Goal: Obtain resource: Download file/media

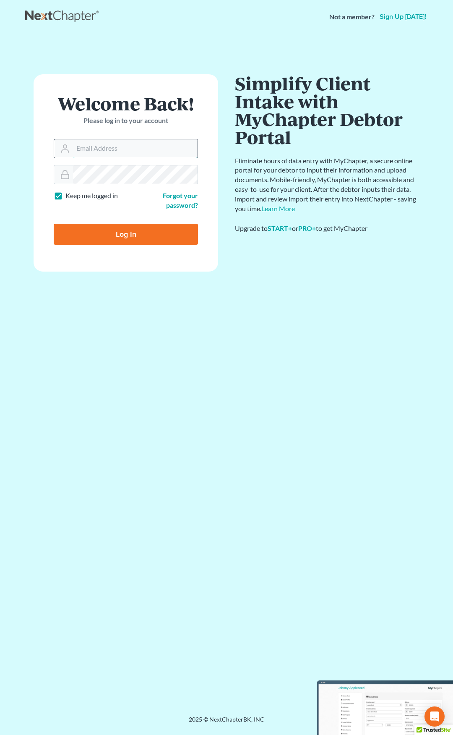
type input "[EMAIL_ADDRESS][DOMAIN_NAME]"
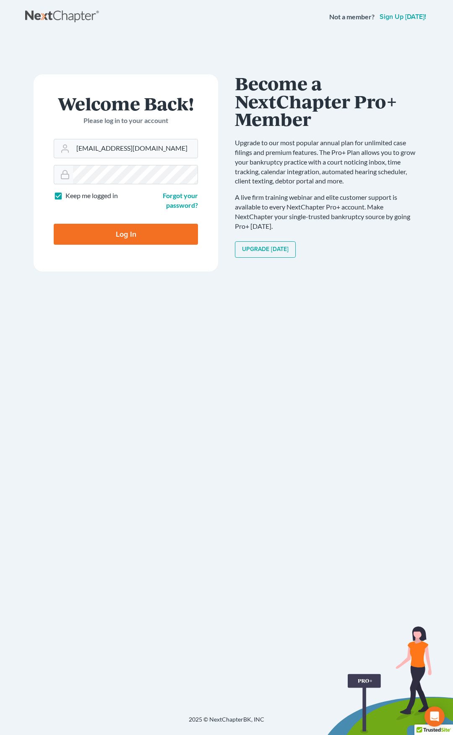
click at [161, 235] on input "Log In" at bounding box center [126, 234] width 144 height 21
type input "Thinking..."
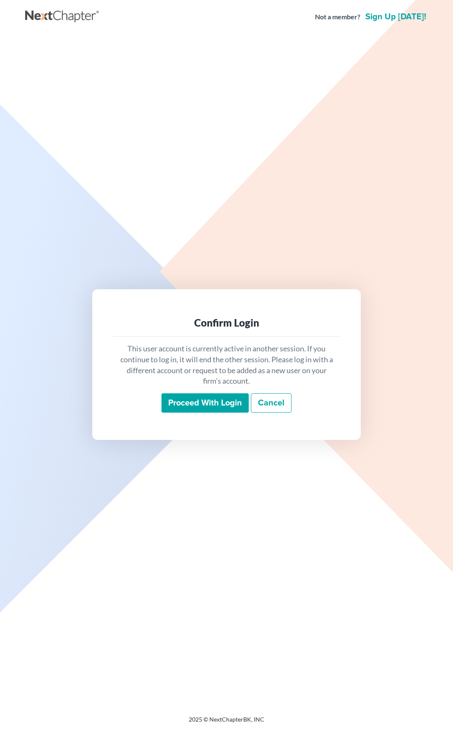
click at [209, 407] on input "Proceed with login" at bounding box center [205, 402] width 87 height 19
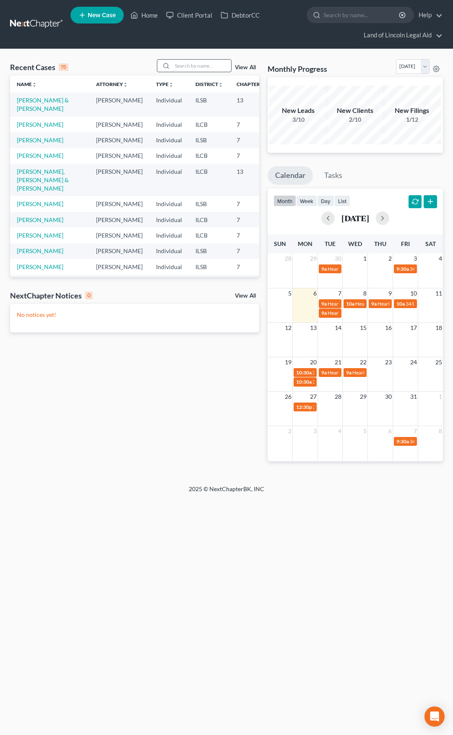
click at [199, 64] on input "search" at bounding box center [201, 66] width 59 height 12
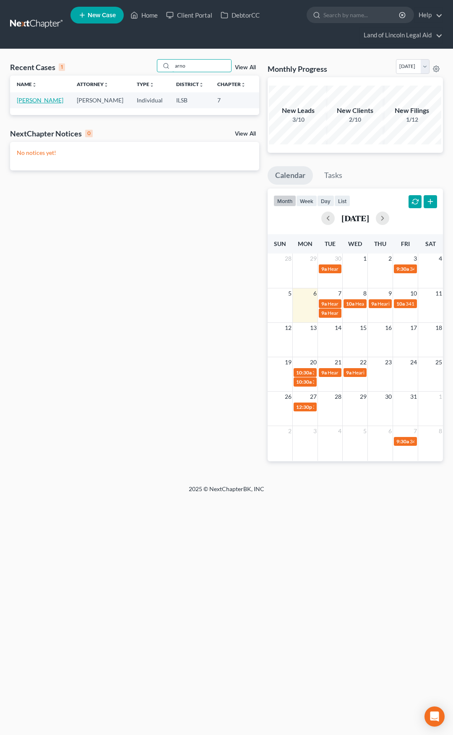
type input "arno"
click at [23, 100] on link "[PERSON_NAME]" at bounding box center [40, 100] width 47 height 7
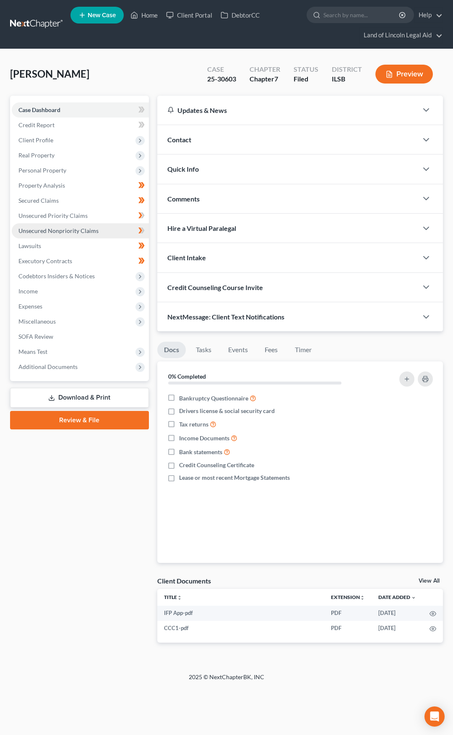
click at [103, 233] on link "Unsecured Nonpriority Claims" at bounding box center [80, 230] width 137 height 15
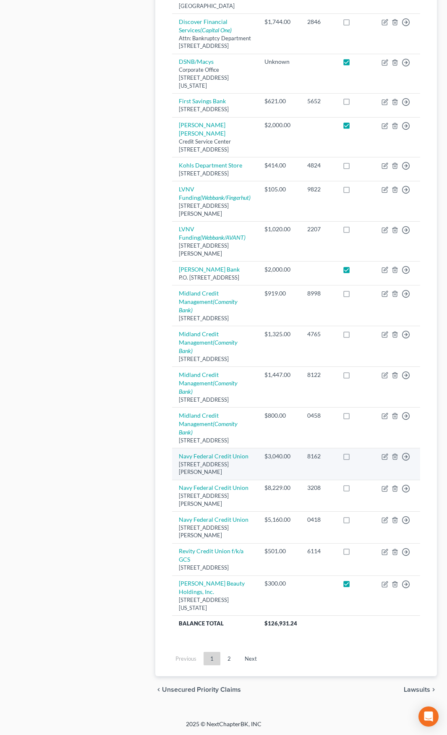
scroll to position [671, 0]
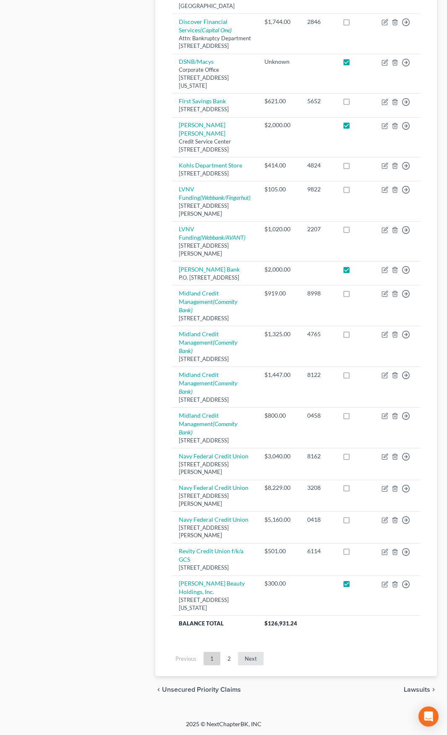
click at [255, 665] on link "Next" at bounding box center [251, 658] width 26 height 13
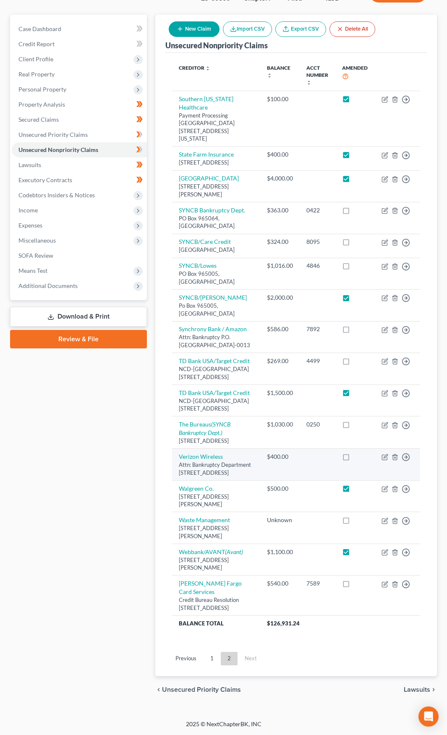
scroll to position [128, 0]
click at [81, 307] on link "Download & Print" at bounding box center [78, 317] width 137 height 20
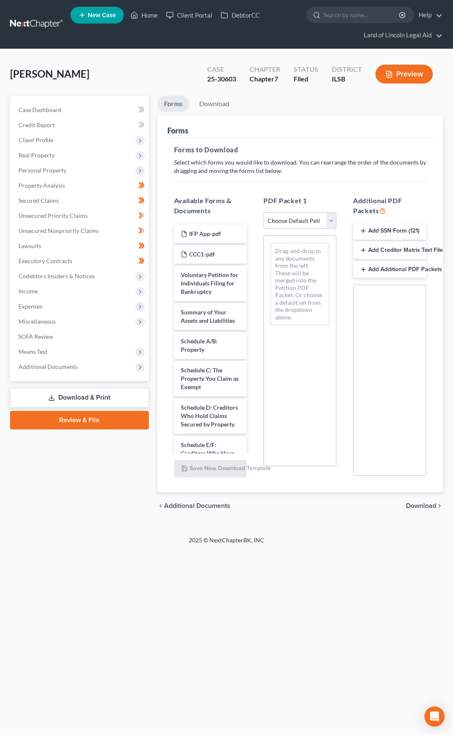
click at [297, 218] on select "Choose Default Petition PDF Packet Complete Bankruptcy Petition (all forms and …" at bounding box center [300, 220] width 73 height 17
select select "2"
click at [264, 212] on select "Choose Default Petition PDF Packet Complete Bankruptcy Petition (all forms and …" at bounding box center [300, 220] width 73 height 17
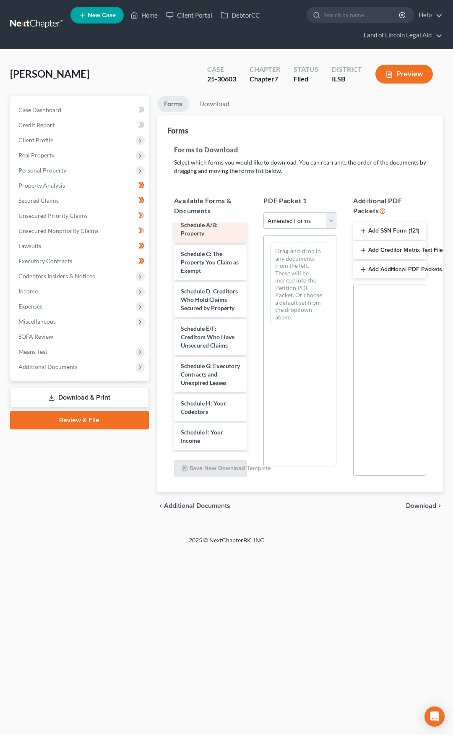
scroll to position [84, 0]
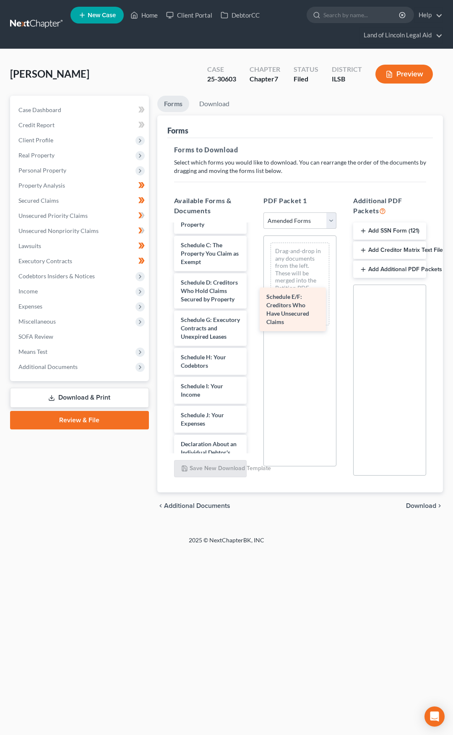
drag, startPoint x: 212, startPoint y: 352, endPoint x: 298, endPoint y: 303, distance: 98.3
click at [254, 303] on div "Schedule E/F: Creditors Who Have Unsecured Claims Voluntary Petition for Indivi…" at bounding box center [210, 436] width 86 height 591
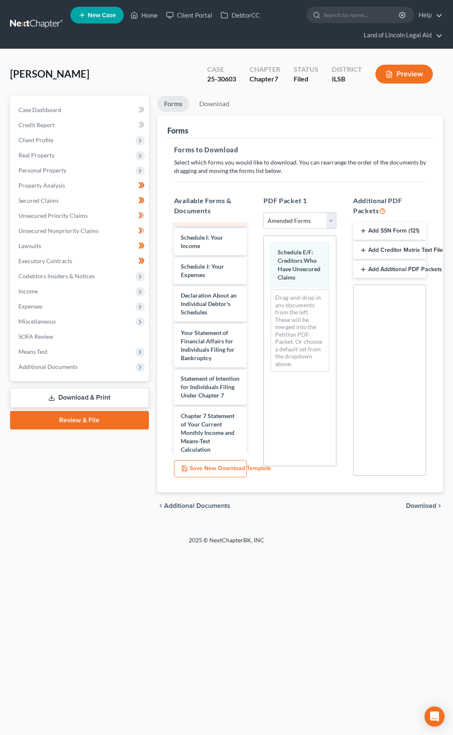
scroll to position [252, 0]
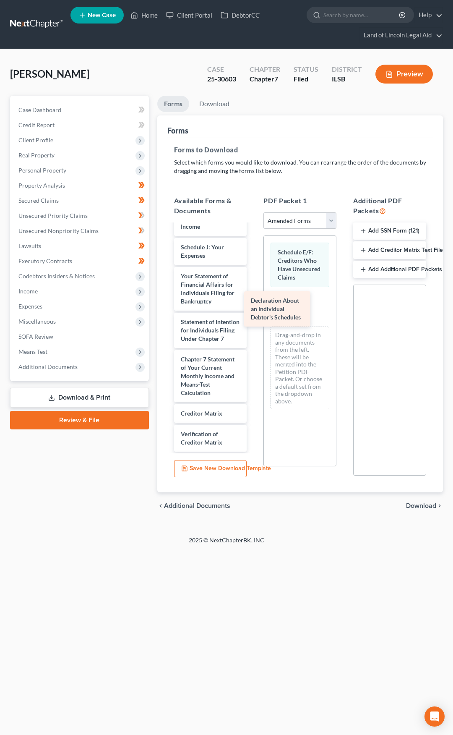
drag, startPoint x: 209, startPoint y: 318, endPoint x: 279, endPoint y: 309, distance: 70.7
click at [254, 309] on div "Declaration About an Individual Debtor's Schedules Voluntary Petition for Indiv…" at bounding box center [210, 249] width 86 height 553
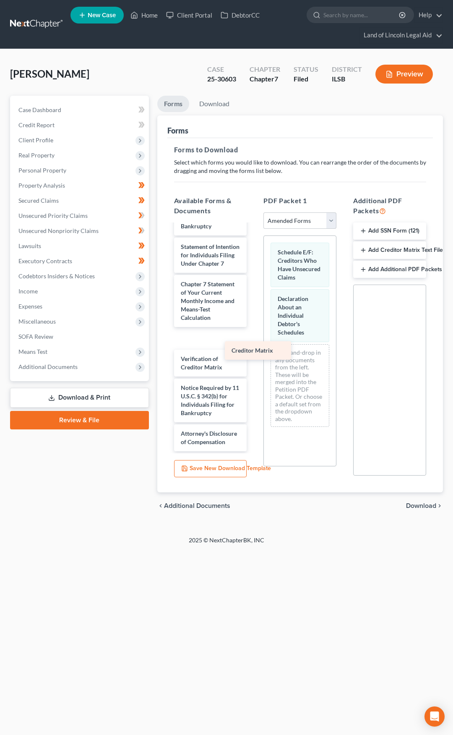
scroll to position [365, 0]
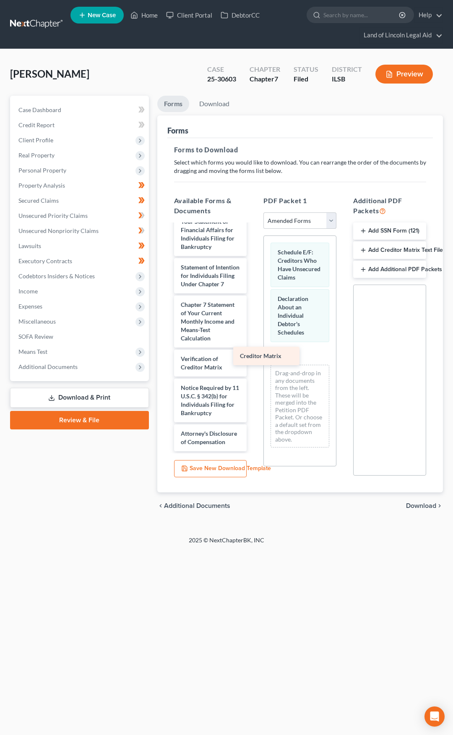
drag, startPoint x: 209, startPoint y: 331, endPoint x: 268, endPoint y: 358, distance: 65.0
click at [254, 358] on div "Creditor Matrix Voluntary Petition for Individuals Filing for Bankruptcy Summar…" at bounding box center [210, 184] width 86 height 533
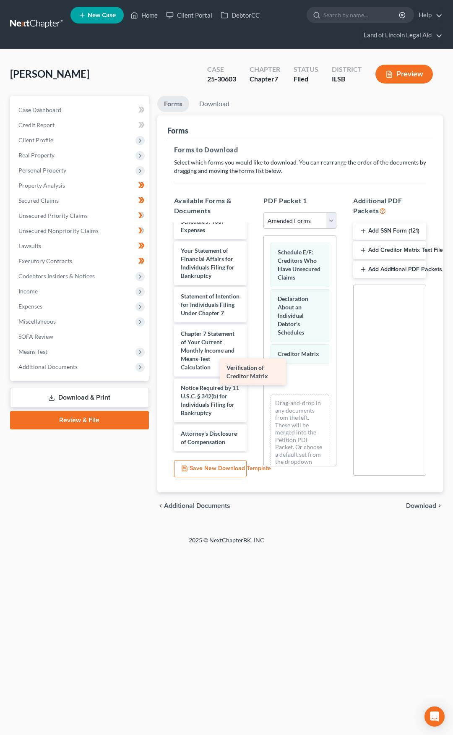
scroll to position [336, 0]
drag, startPoint x: 214, startPoint y: 350, endPoint x: 274, endPoint y: 387, distance: 70.9
click at [254, 387] on div "Verification of Creditor Matrix Voluntary Petition for Individuals Filing for B…" at bounding box center [210, 199] width 86 height 504
click at [417, 505] on span "Download" at bounding box center [421, 505] width 30 height 7
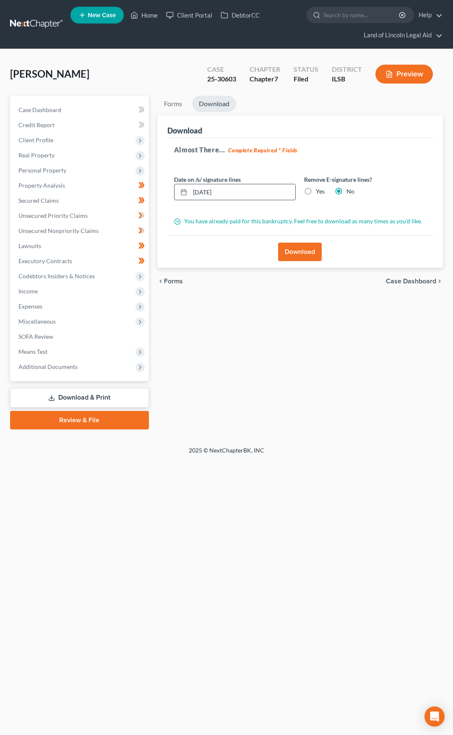
drag, startPoint x: 244, startPoint y: 191, endPoint x: 181, endPoint y: 196, distance: 63.1
click at [181, 196] on div "10/06/2025" at bounding box center [235, 192] width 122 height 17
click at [316, 193] on label "Yes" at bounding box center [320, 191] width 9 height 8
click at [319, 193] on input "Yes" at bounding box center [321, 189] width 5 height 5
radio input "true"
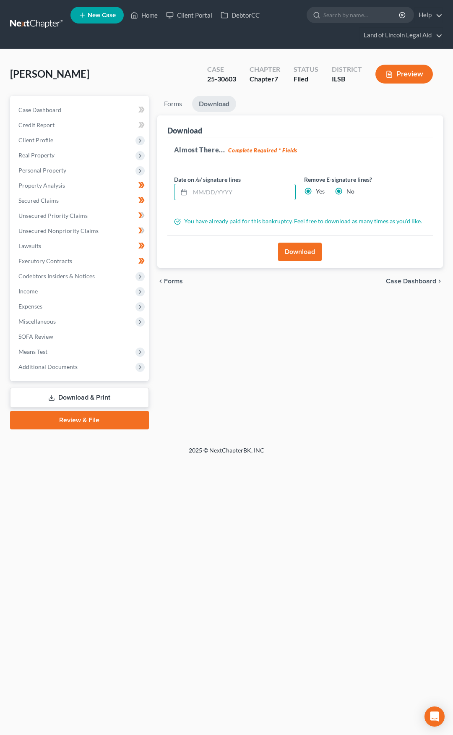
radio input "false"
click at [313, 248] on button "Download" at bounding box center [300, 252] width 44 height 18
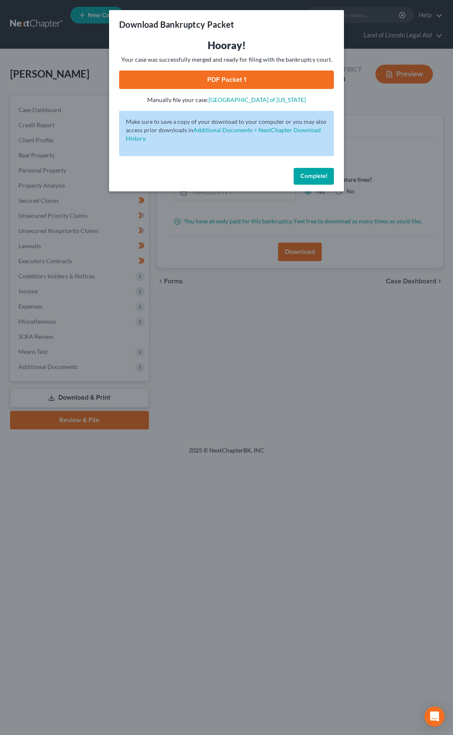
click at [215, 81] on link "PDF Packet 1" at bounding box center [226, 79] width 215 height 18
click at [306, 177] on span "Complete!" at bounding box center [313, 175] width 27 height 7
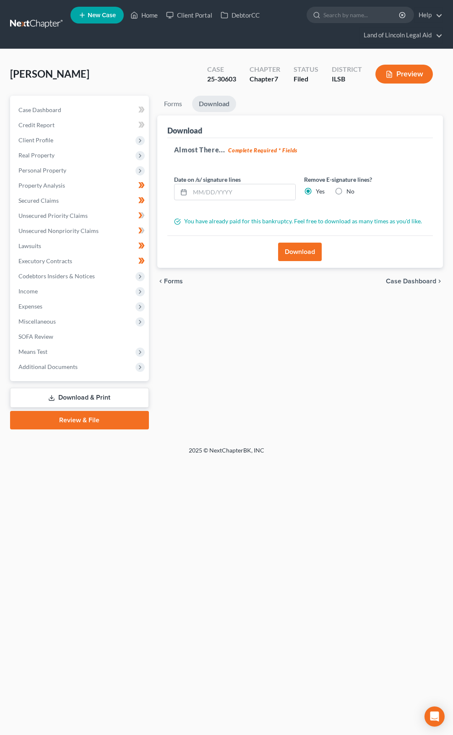
click at [33, 23] on link at bounding box center [37, 24] width 54 height 15
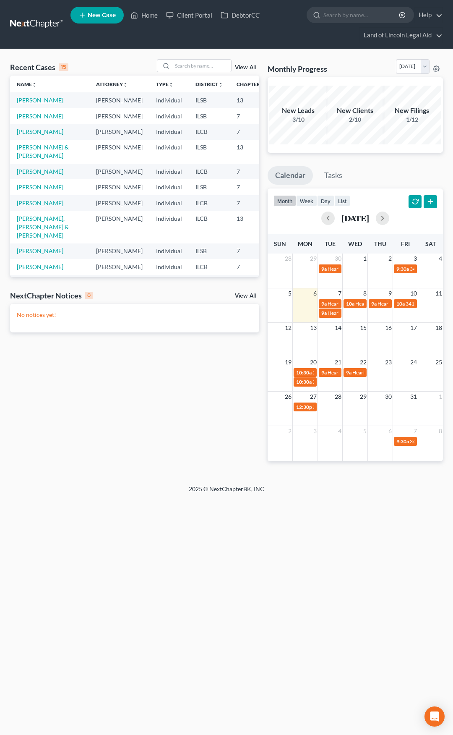
click at [25, 101] on link "[PERSON_NAME]" at bounding box center [40, 100] width 47 height 7
select select "4"
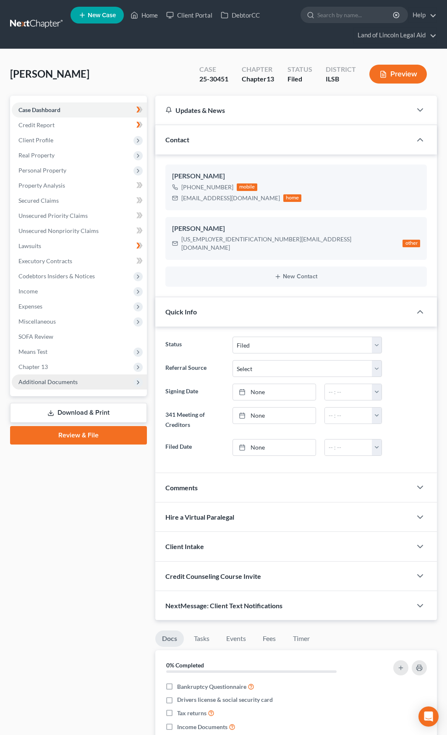
click at [81, 386] on span "Additional Documents" at bounding box center [79, 381] width 135 height 15
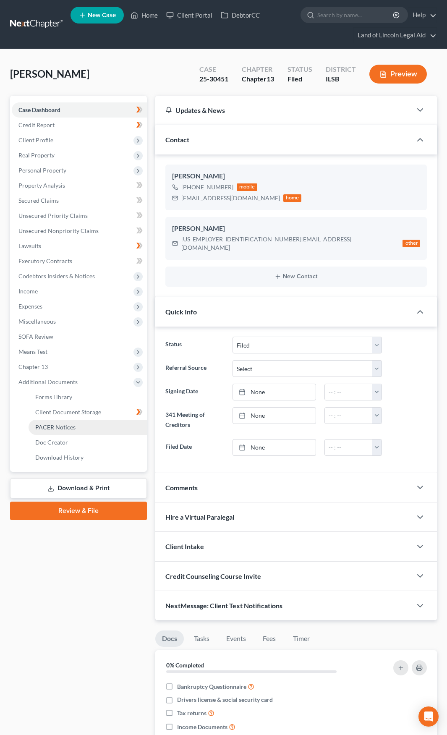
click at [77, 425] on link "PACER Notices" at bounding box center [88, 427] width 118 height 15
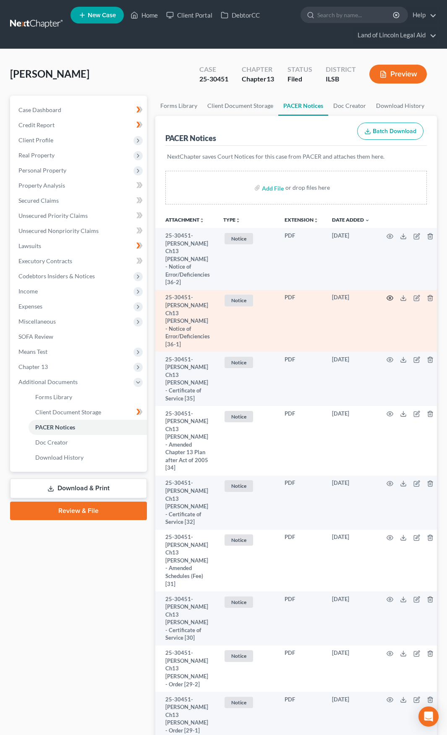
click at [388, 295] on icon "button" at bounding box center [389, 298] width 7 height 7
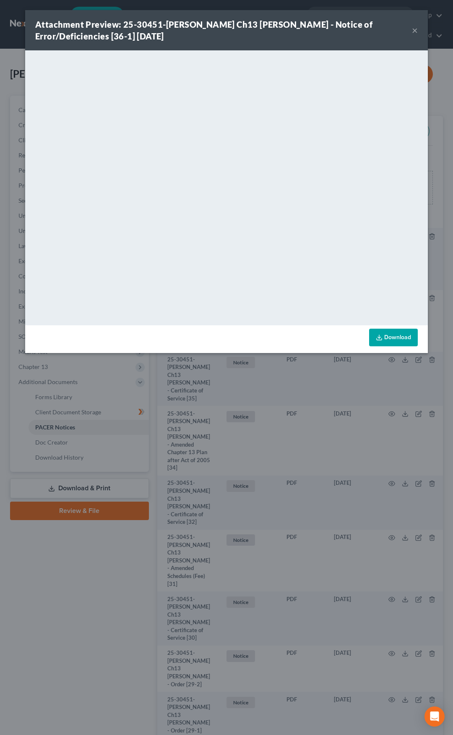
click at [416, 31] on button "×" at bounding box center [415, 30] width 6 height 10
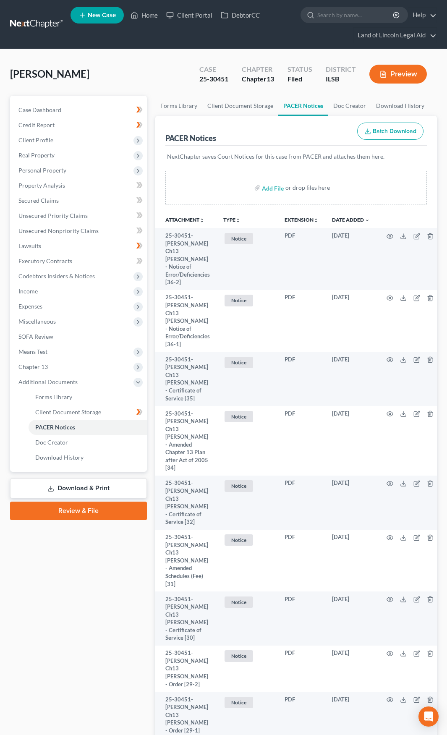
click at [31, 23] on link at bounding box center [37, 24] width 54 height 15
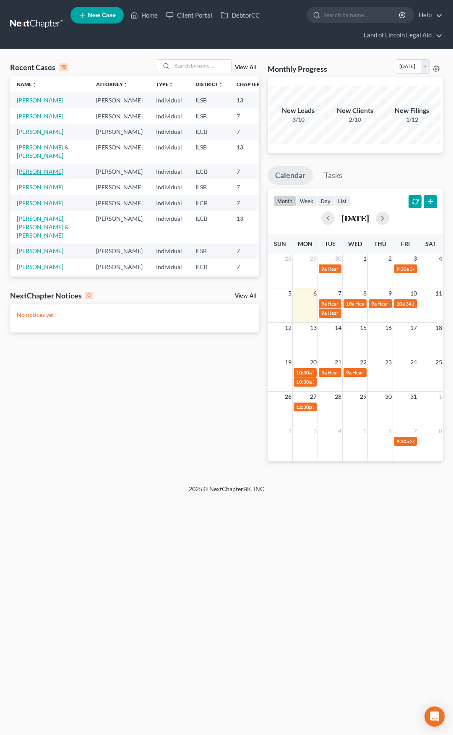
click at [28, 175] on link "[PERSON_NAME]" at bounding box center [40, 171] width 47 height 7
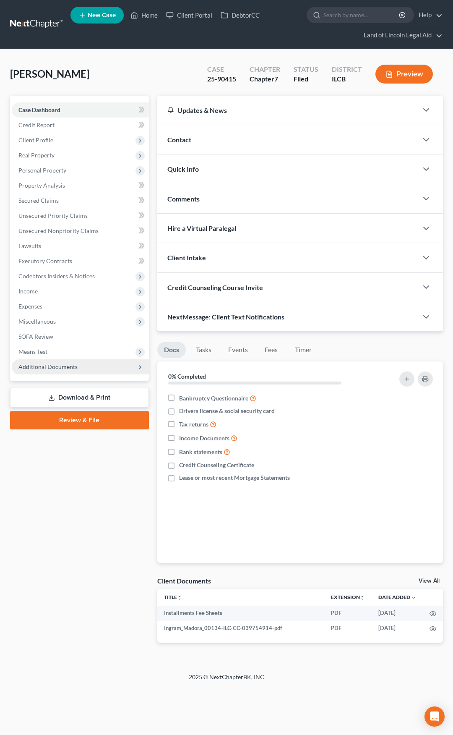
click at [99, 368] on span "Additional Documents" at bounding box center [80, 366] width 137 height 15
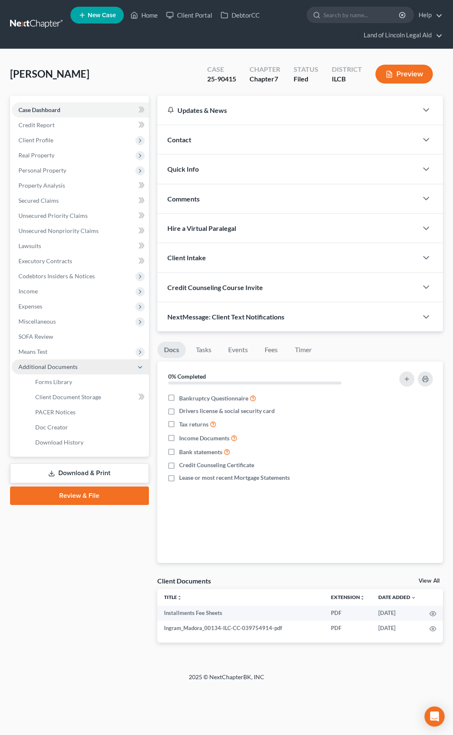
click at [99, 368] on span "Additional Documents" at bounding box center [80, 366] width 137 height 15
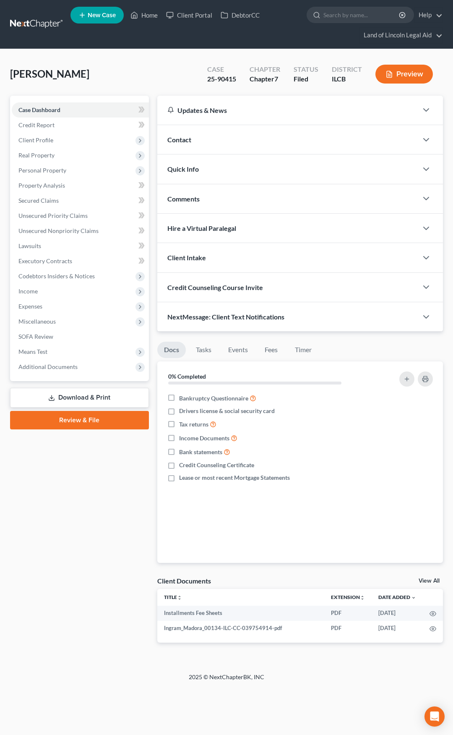
click at [94, 391] on link "Download & Print" at bounding box center [79, 398] width 139 height 20
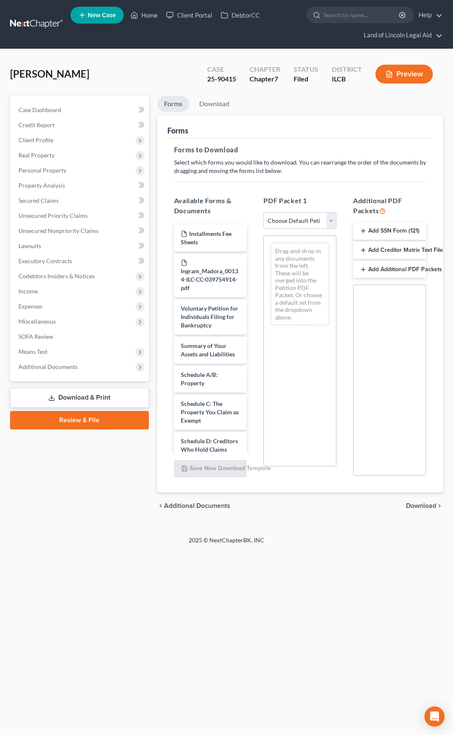
click at [292, 224] on select "Choose Default Petition PDF Packet Complete Bankruptcy Petition (all forms and …" at bounding box center [300, 220] width 73 height 17
select select "2"
click at [264, 212] on select "Choose Default Petition PDF Packet Complete Bankruptcy Petition (all forms and …" at bounding box center [300, 220] width 73 height 17
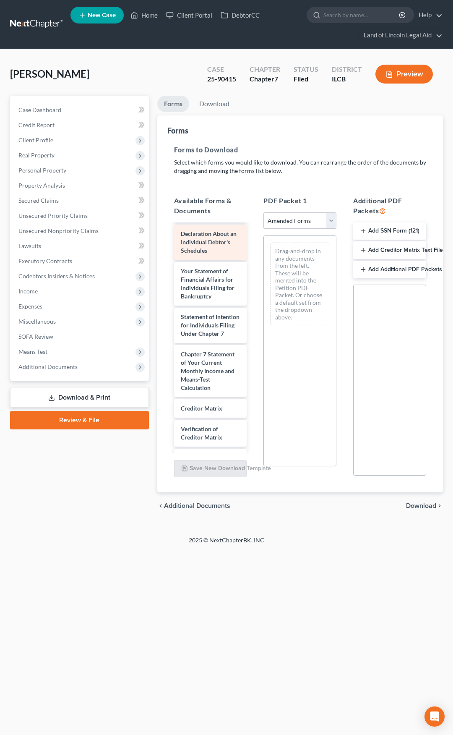
scroll to position [336, 0]
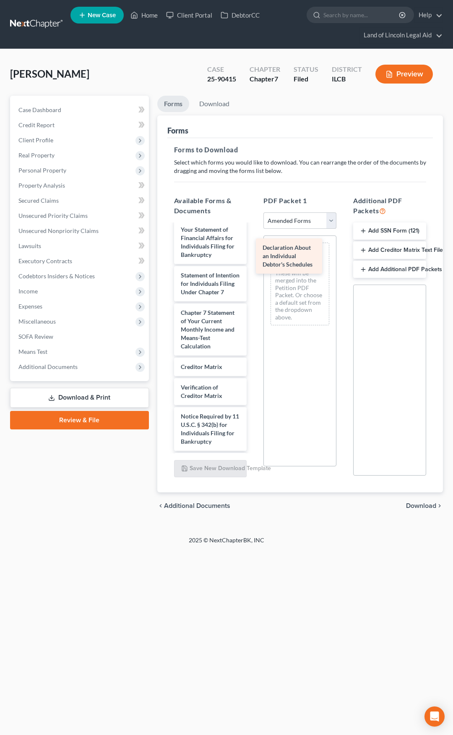
drag, startPoint x: 195, startPoint y: 282, endPoint x: 277, endPoint y: 258, distance: 85.2
click at [254, 258] on div "Declaration About an Individual Debtor's Schedules Voluntary Petition for Indiv…" at bounding box center [210, 184] width 86 height 591
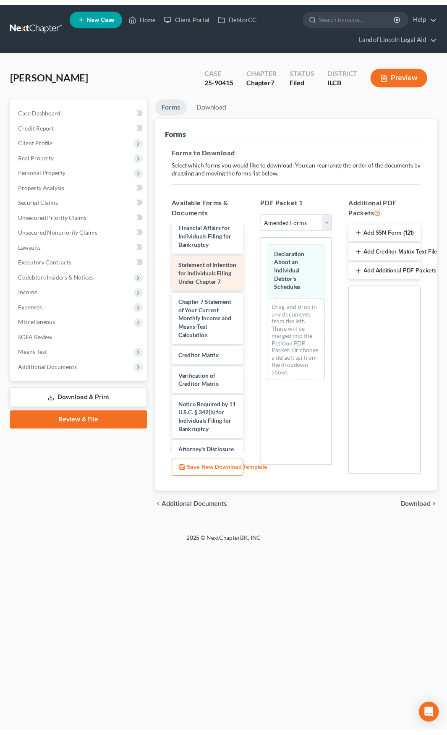
scroll to position [305, 0]
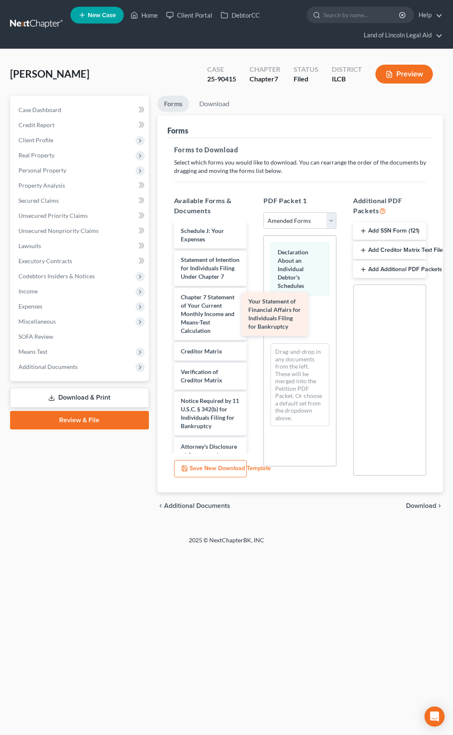
drag, startPoint x: 206, startPoint y: 318, endPoint x: 274, endPoint y: 318, distance: 67.6
click at [254, 318] on div "Your Statement of Financial Affairs for Individuals Filing for Bankruptcy Volun…" at bounding box center [210, 191] width 86 height 545
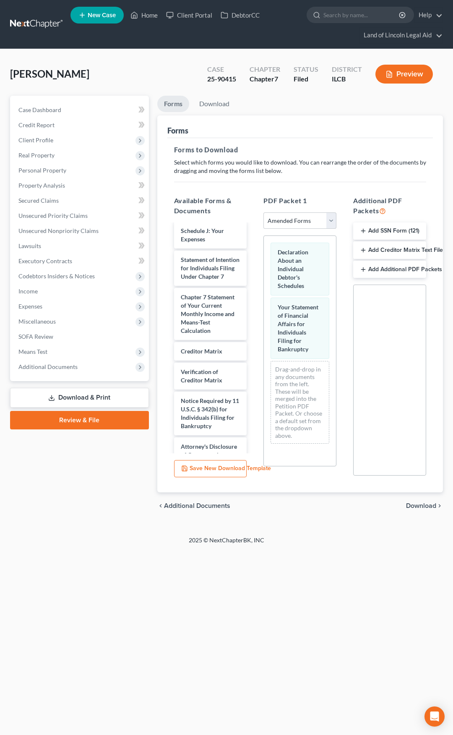
click at [418, 507] on span "Download" at bounding box center [421, 505] width 30 height 7
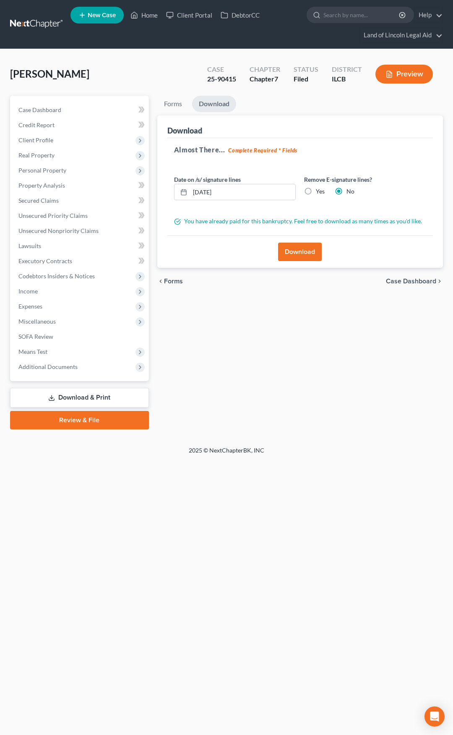
click at [290, 249] on button "Download" at bounding box center [300, 252] width 44 height 18
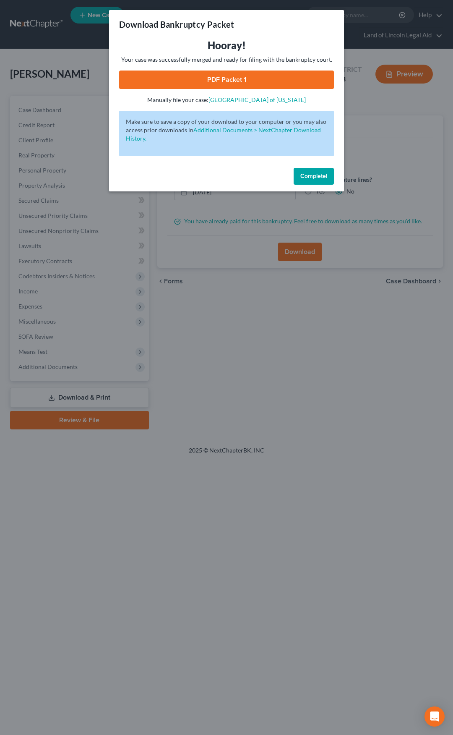
click at [251, 78] on link "PDF Packet 1" at bounding box center [226, 79] width 215 height 18
click at [305, 174] on span "Complete!" at bounding box center [313, 175] width 27 height 7
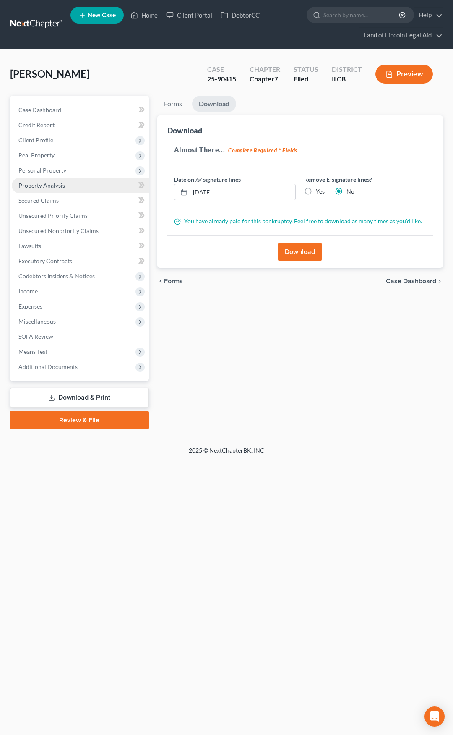
click at [86, 182] on link "Property Analysis" at bounding box center [80, 185] width 137 height 15
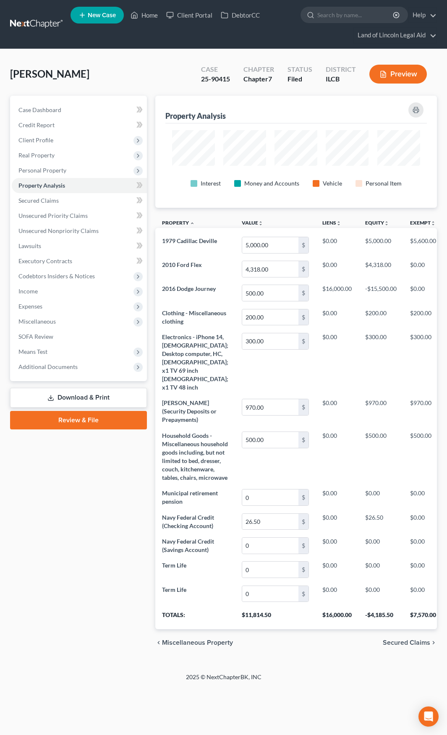
click at [51, 21] on link at bounding box center [37, 24] width 54 height 15
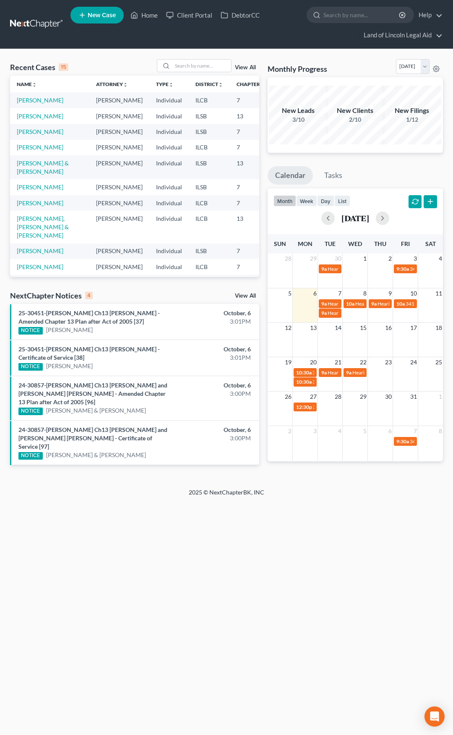
click at [238, 295] on link "View All" at bounding box center [245, 296] width 21 height 6
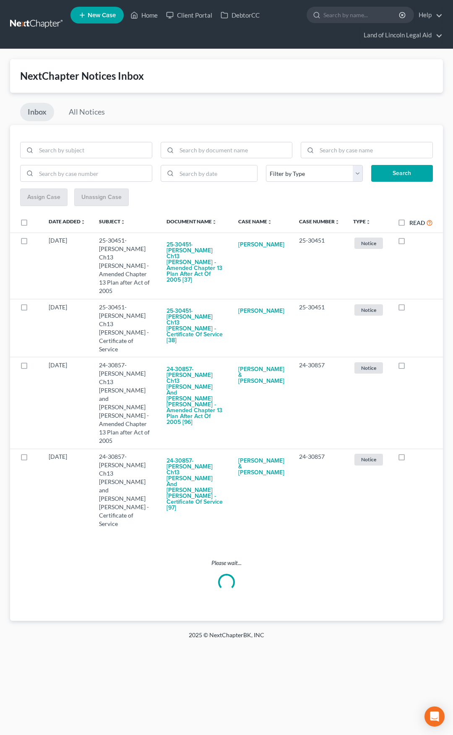
click at [410, 223] on label "Read" at bounding box center [421, 223] width 23 height 10
click at [413, 223] on input "Read" at bounding box center [415, 220] width 5 height 5
checkbox input "true"
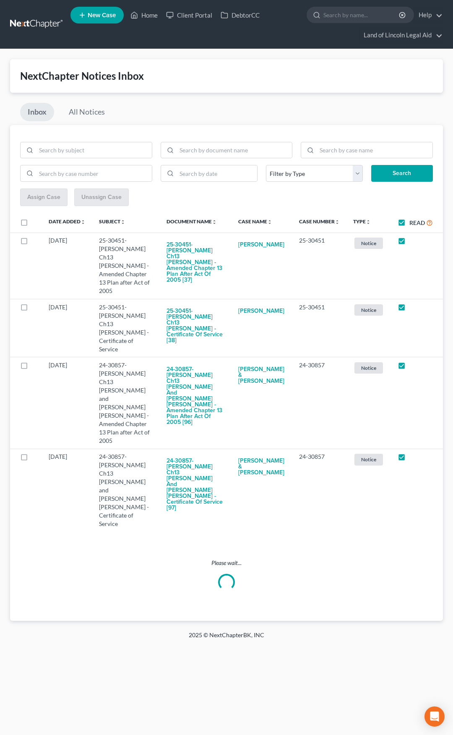
checkbox input "true"
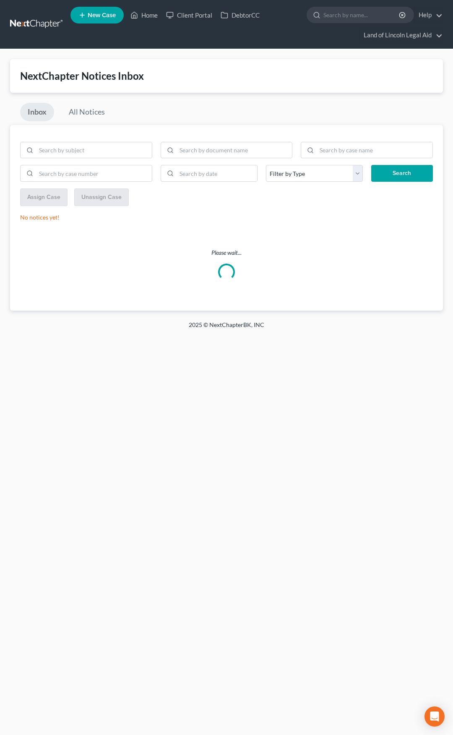
click at [37, 27] on link at bounding box center [37, 24] width 54 height 15
